Goal: Find specific page/section: Find specific page/section

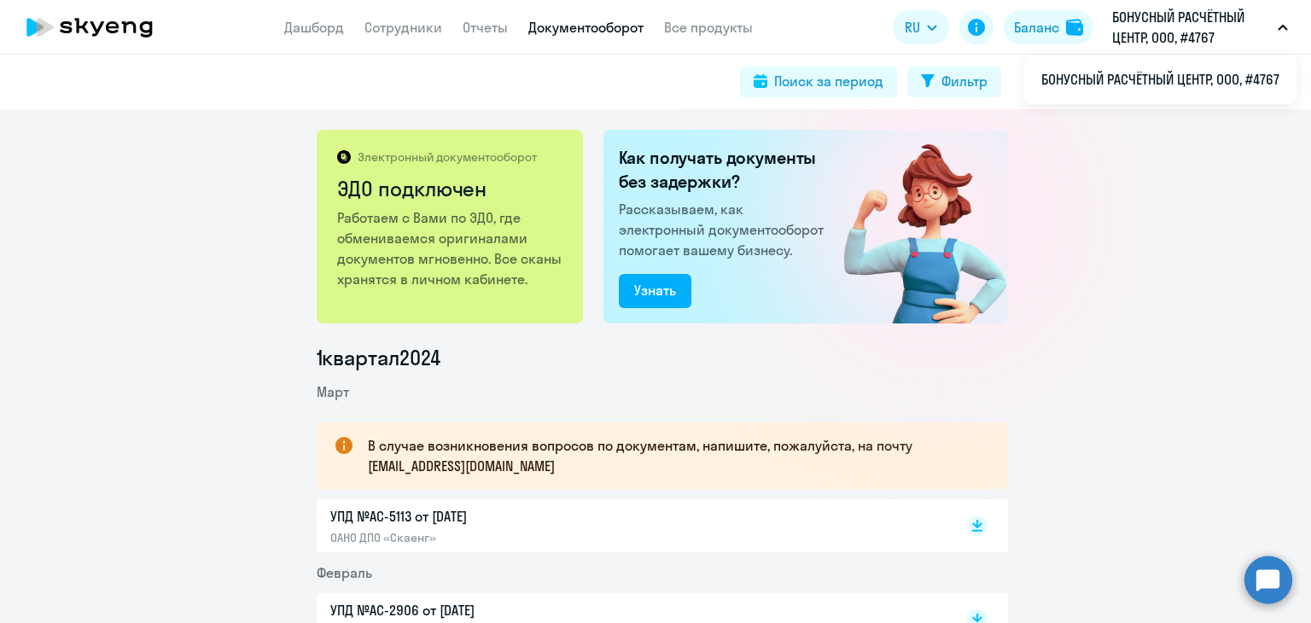
click at [1247, 32] on p "БОНУСНЫЙ РАСЧЁТНЫЙ ЦЕНТР, ООО, #4767" at bounding box center [1192, 27] width 159 height 41
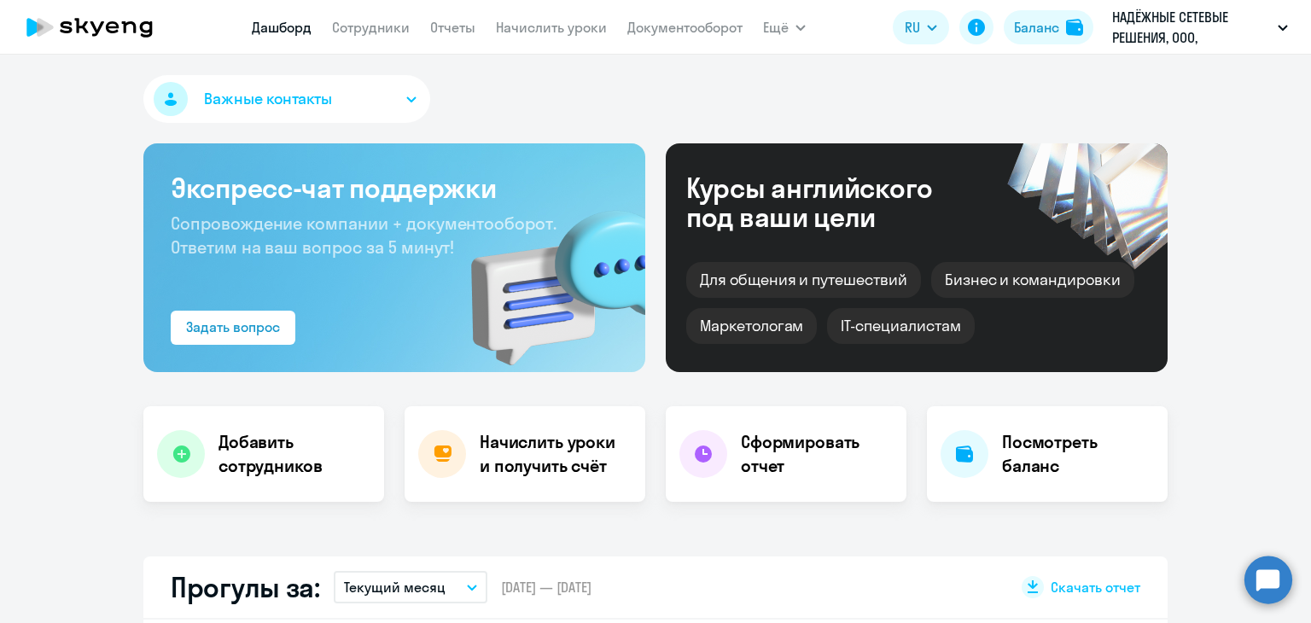
select select "30"
click at [523, 30] on link "Начислить уроки" at bounding box center [551, 27] width 111 height 17
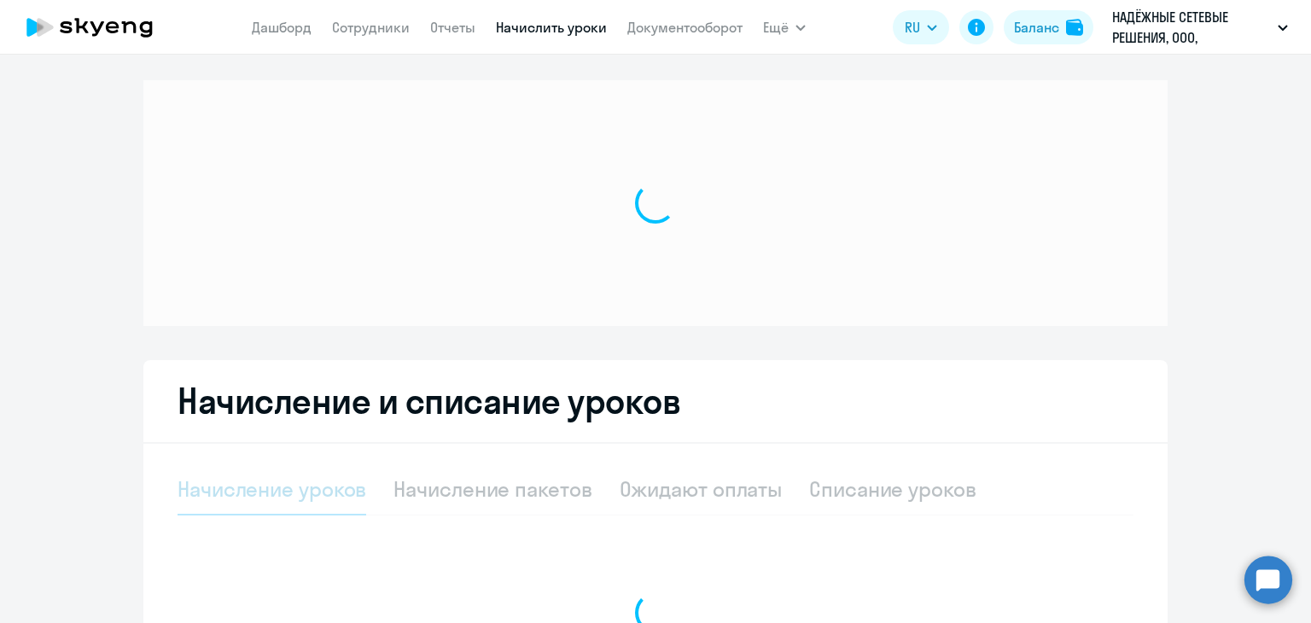
select select "10"
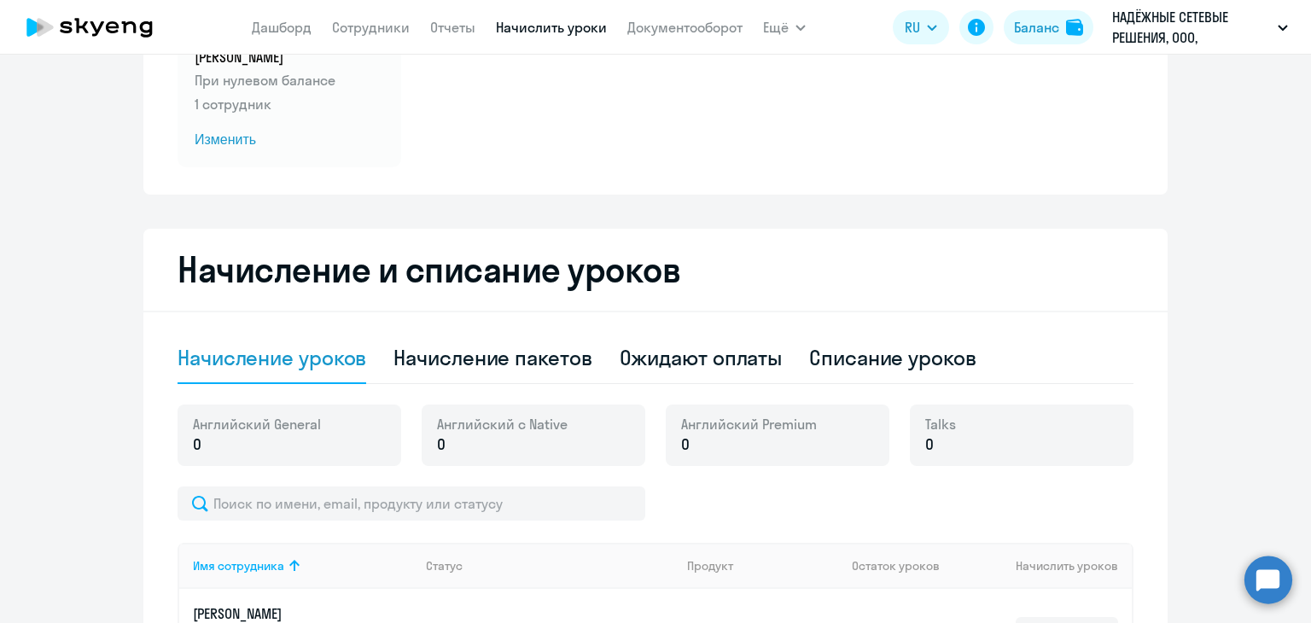
scroll to position [427, 0]
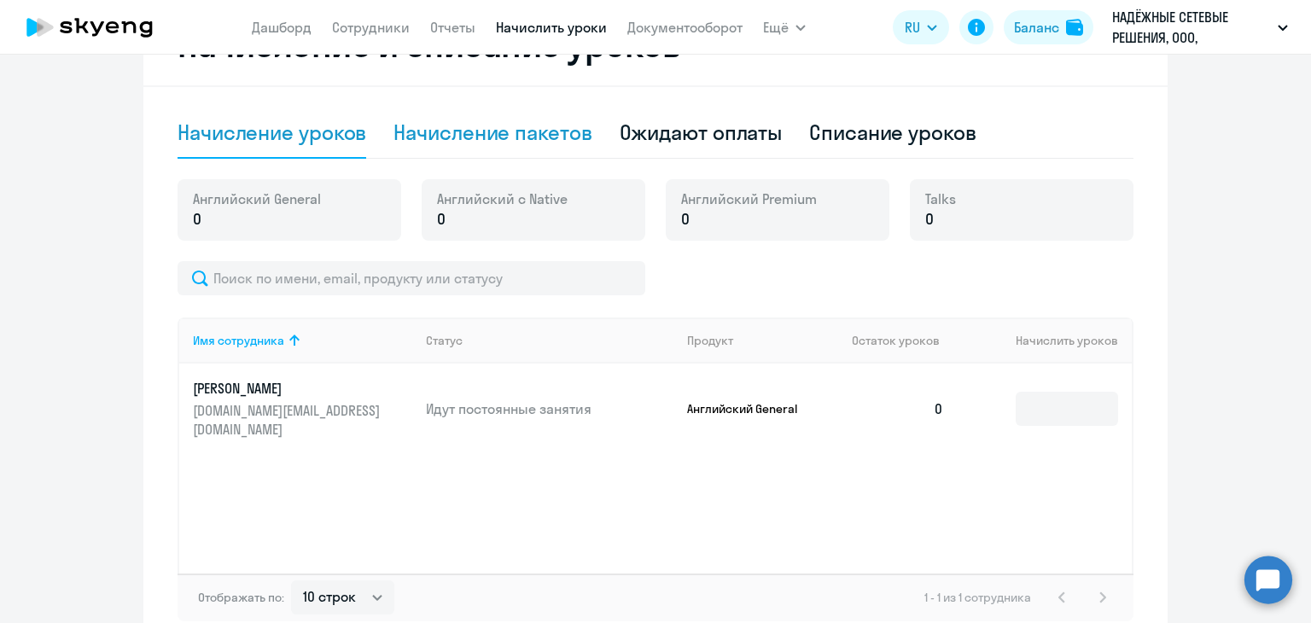
click at [505, 129] on div "Начисление пакетов" at bounding box center [493, 132] width 198 height 27
select select "10"
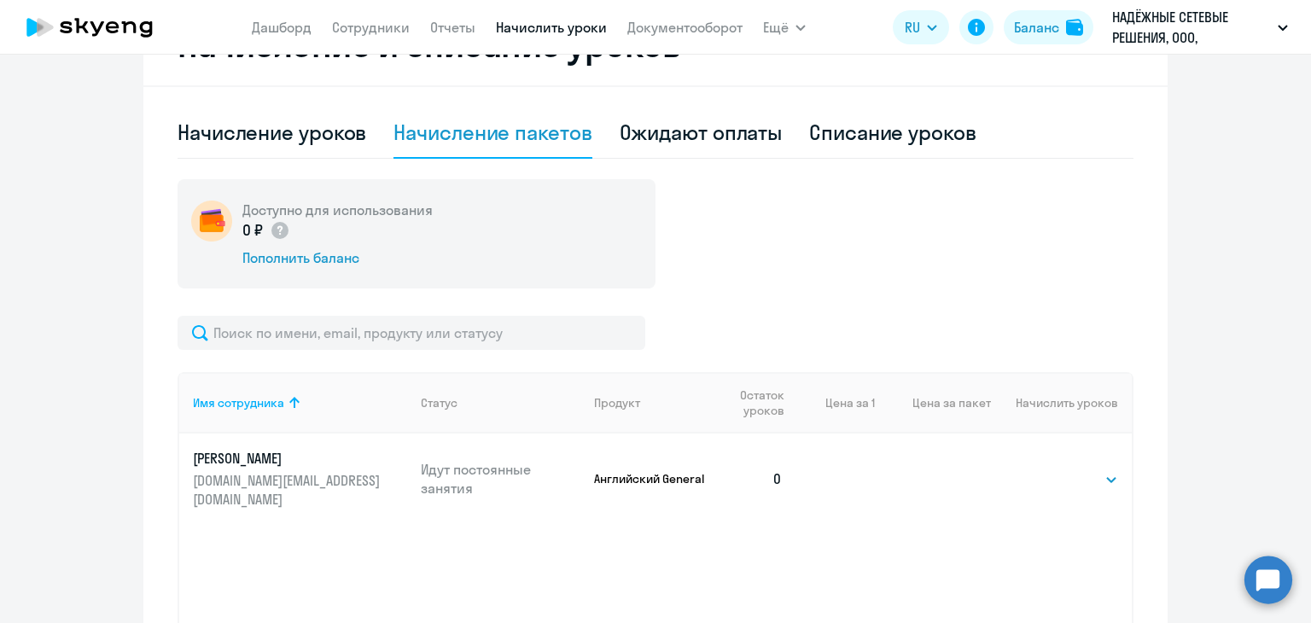
click at [639, 45] on app-header "Дашборд Сотрудники Отчеты Начислить уроки Документооборот Ещё Дашборд Сотрудник…" at bounding box center [655, 27] width 1311 height 55
click at [646, 26] on link "Документооборот" at bounding box center [685, 27] width 115 height 17
